Goal: Task Accomplishment & Management: Use online tool/utility

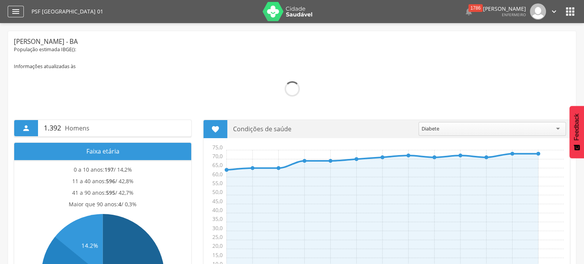
click at [17, 9] on icon "" at bounding box center [15, 11] width 9 height 9
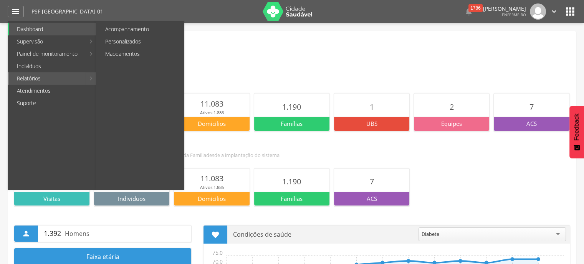
click at [40, 77] on link "Relatórios" at bounding box center [47, 78] width 76 height 12
click at [143, 42] on link "Personalizados" at bounding box center [141, 41] width 86 height 12
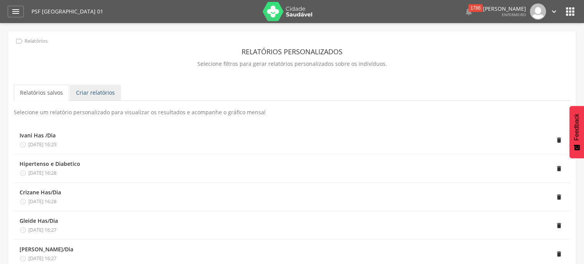
click at [85, 98] on link "Criar relatórios" at bounding box center [95, 93] width 51 height 16
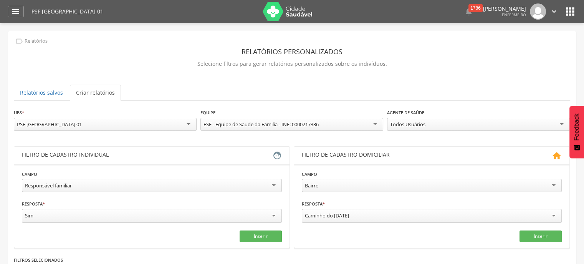
click at [278, 185] on div "Responsável familiar" at bounding box center [152, 185] width 260 height 13
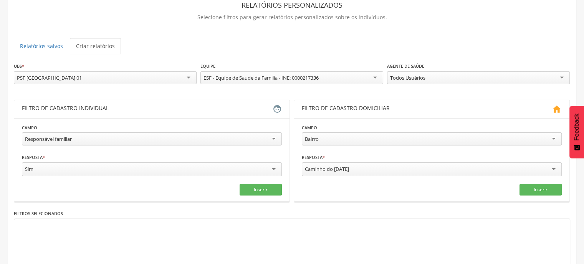
scroll to position [97, 0]
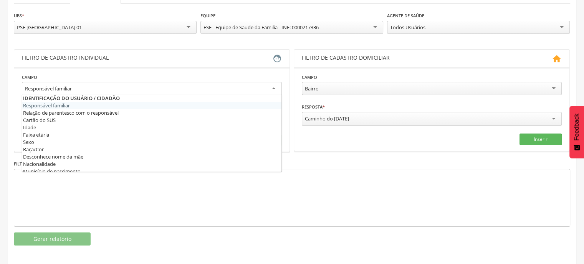
click at [272, 83] on div "Responsável familiar" at bounding box center [152, 89] width 260 height 14
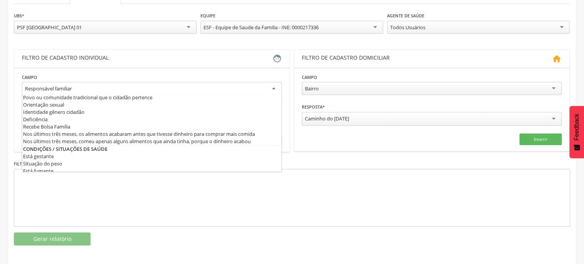
scroll to position [173, 0]
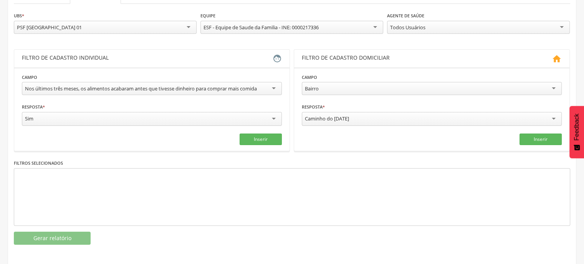
click at [274, 88] on div "Nos últimos três meses, os alimentos acabaram antes que tivesse dinheiro para c…" at bounding box center [152, 88] width 260 height 13
click at [252, 134] on button "Inserir" at bounding box center [261, 139] width 42 height 12
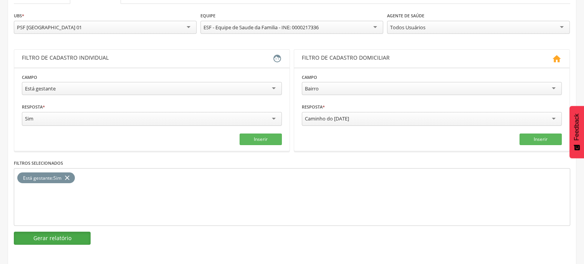
click at [65, 237] on button "Gerar relatório" at bounding box center [52, 237] width 77 height 13
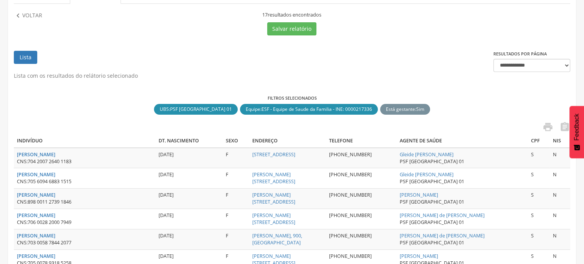
scroll to position [174, 0]
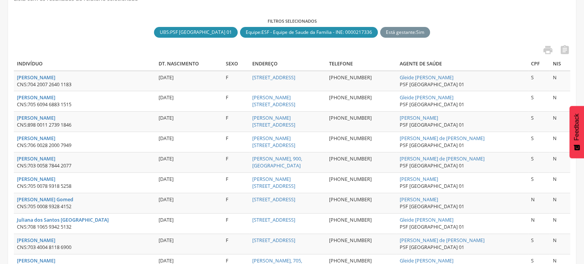
drag, startPoint x: 234, startPoint y: 142, endPoint x: 514, endPoint y: 29, distance: 302.7
click at [514, 29] on div "Filtros selecionados UBS : PSF Sao Lourenco 01 close Equipe : ESF - Equipe de S…" at bounding box center [292, 28] width 557 height 21
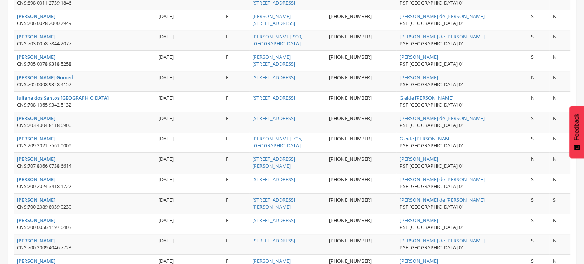
scroll to position [297, 0]
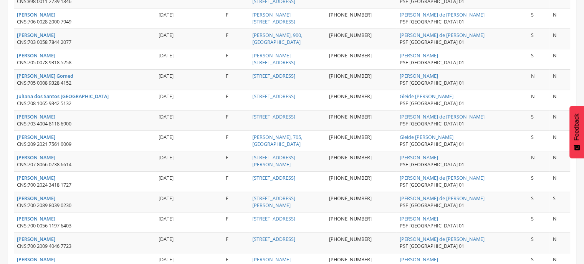
drag, startPoint x: 563, startPoint y: 151, endPoint x: 560, endPoint y: 158, distance: 7.8
click at [561, 157] on td "N" at bounding box center [560, 161] width 21 height 20
drag, startPoint x: 560, startPoint y: 158, endPoint x: 560, endPoint y: 162, distance: 4.2
click at [560, 162] on td "N" at bounding box center [560, 161] width 21 height 20
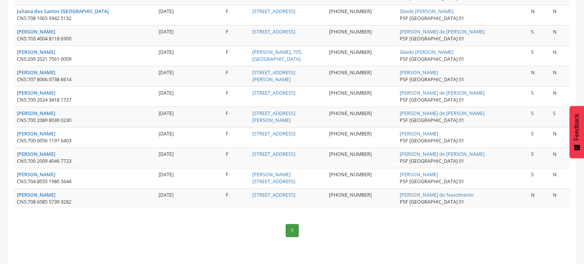
scroll to position [382, 0]
